Goal: Task Accomplishment & Management: Check status

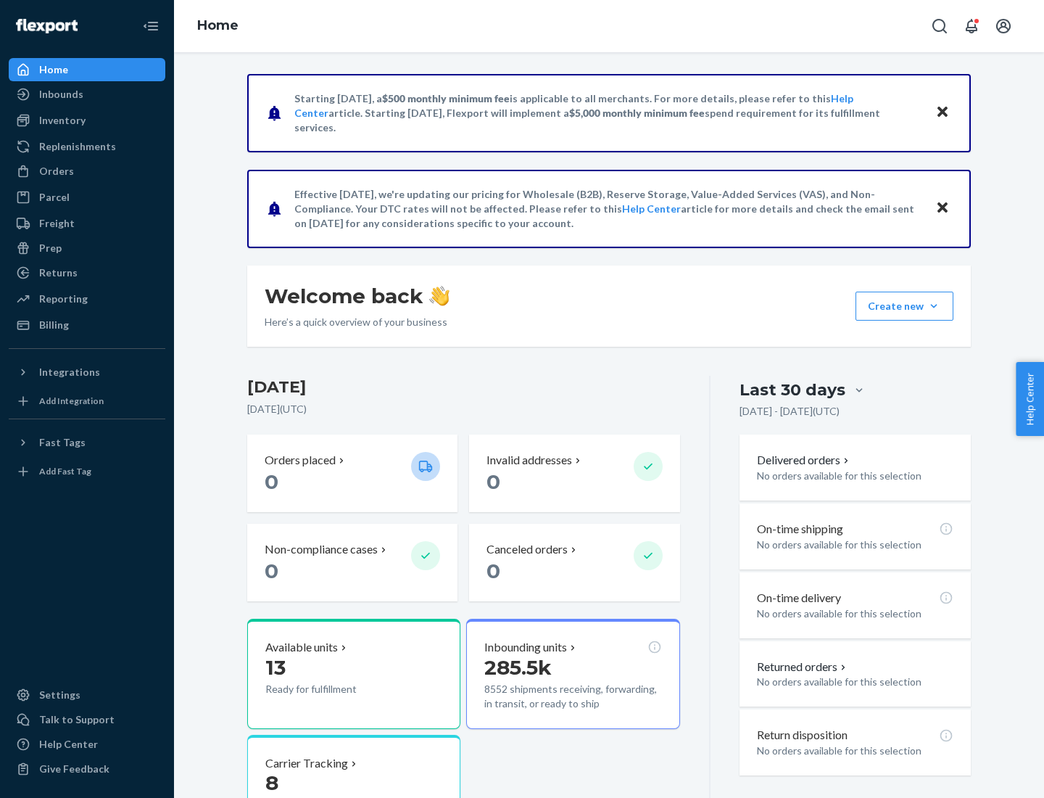
click at [934, 306] on button "Create new Create new inbound Create new order Create new product" at bounding box center [905, 306] width 98 height 29
click at [49, 248] on div "Prep" at bounding box center [50, 248] width 22 height 15
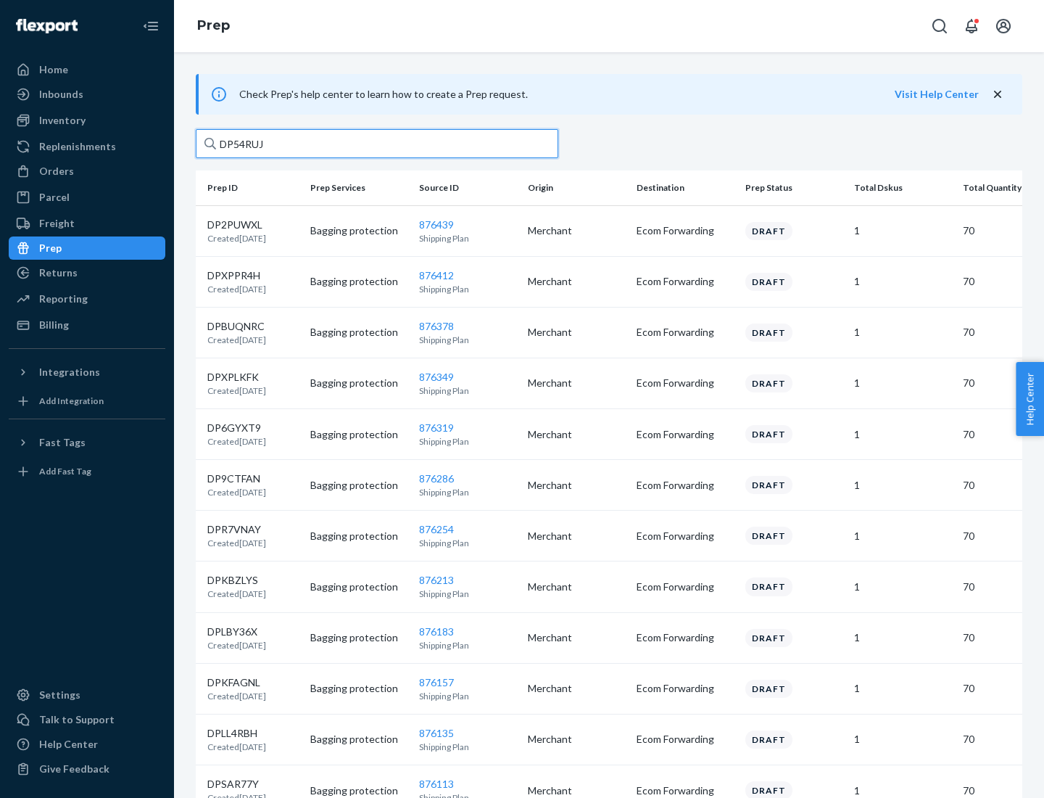
type input "DP54RUJL"
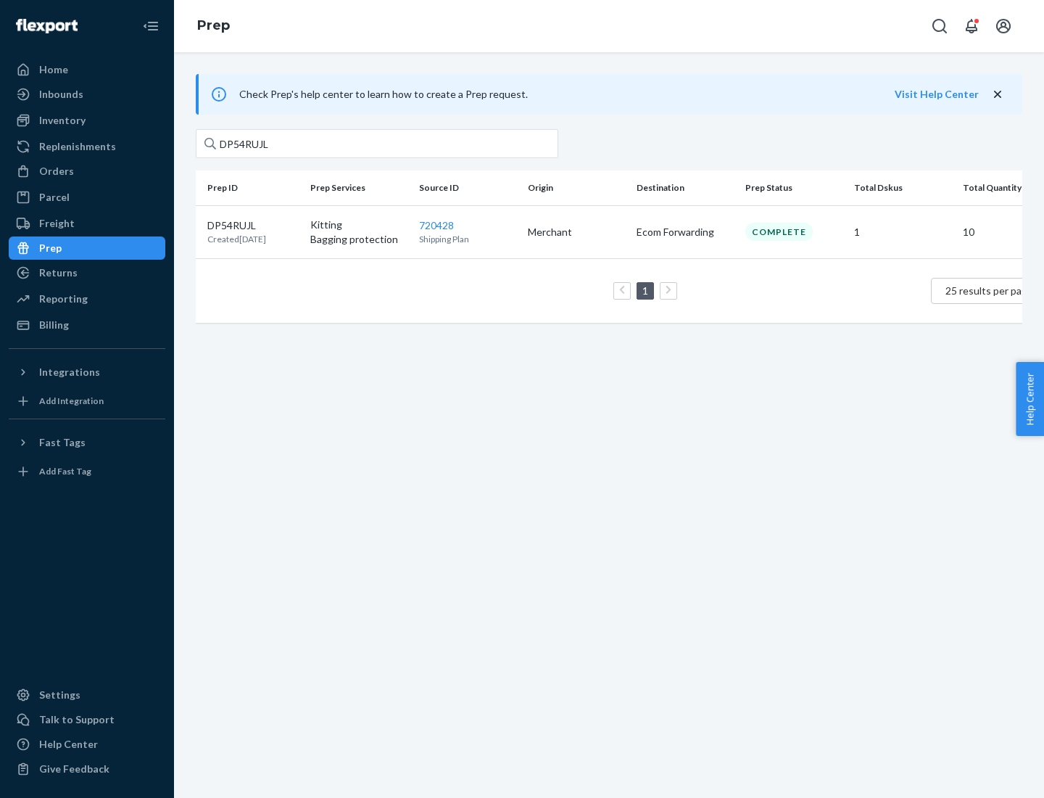
click at [253, 224] on p "DP54RUJL" at bounding box center [236, 225] width 59 height 15
